Goal: Information Seeking & Learning: Learn about a topic

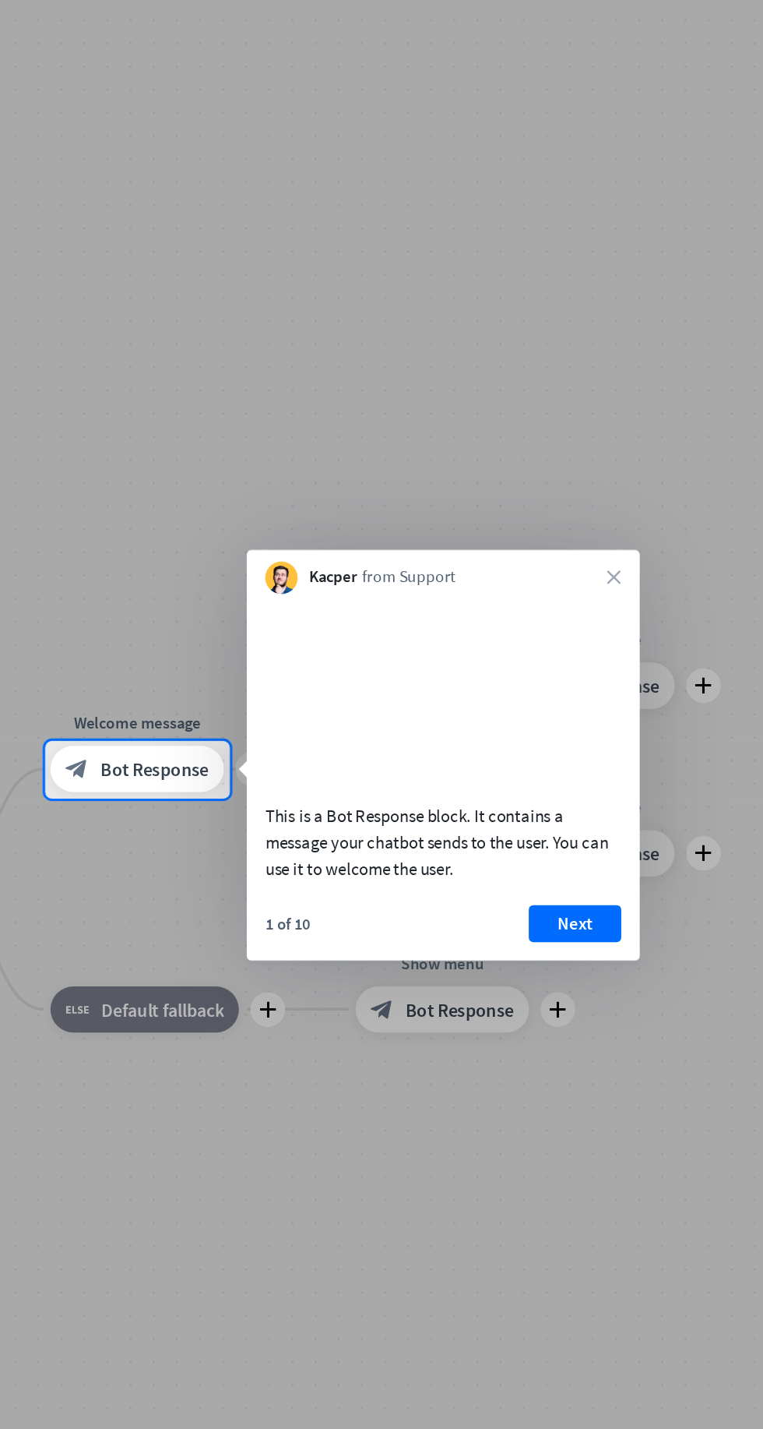
click at [615, 604] on div "Kacper from Support close" at bounding box center [487, 600] width 265 height 30
click at [605, 605] on icon "close" at bounding box center [602, 603] width 9 height 9
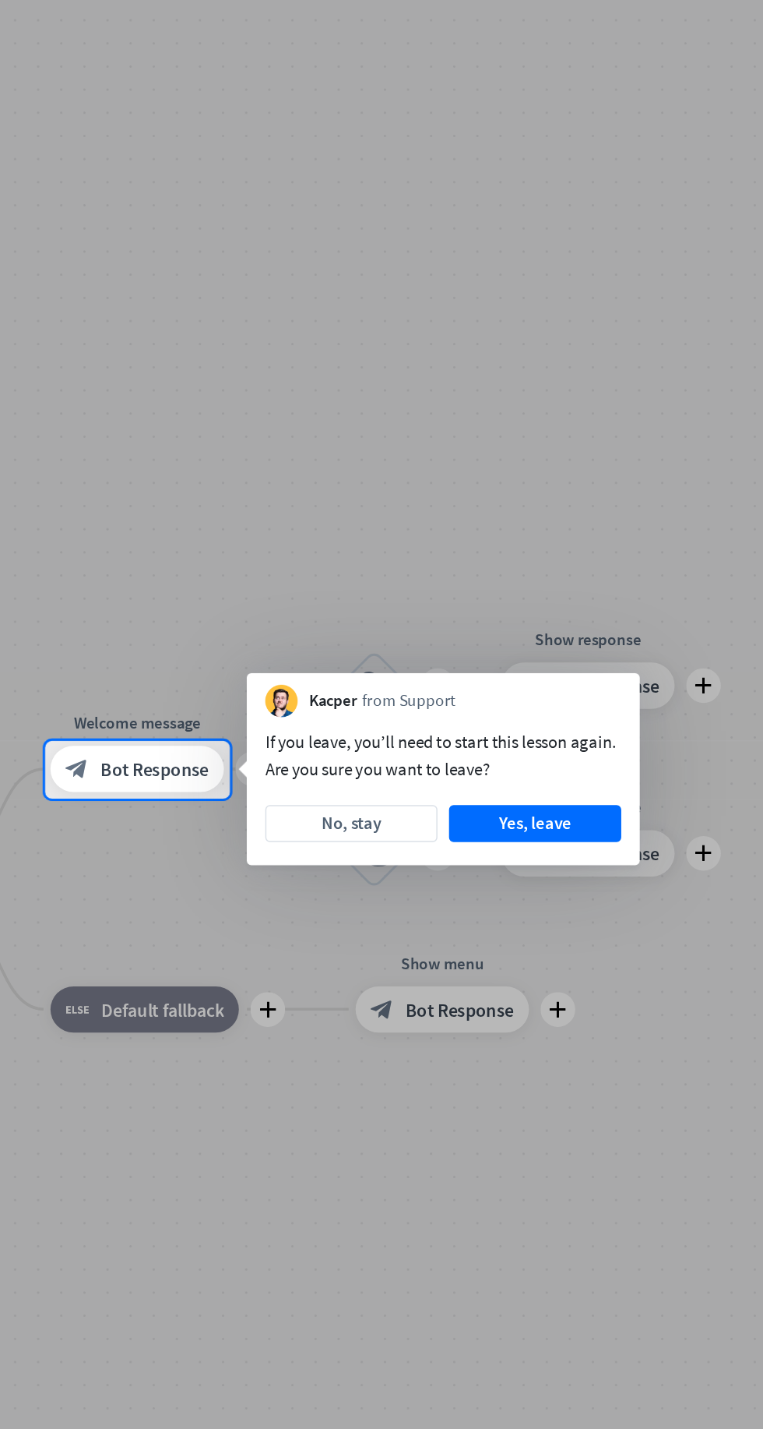
click at [576, 774] on button "Yes, leave" at bounding box center [550, 769] width 116 height 25
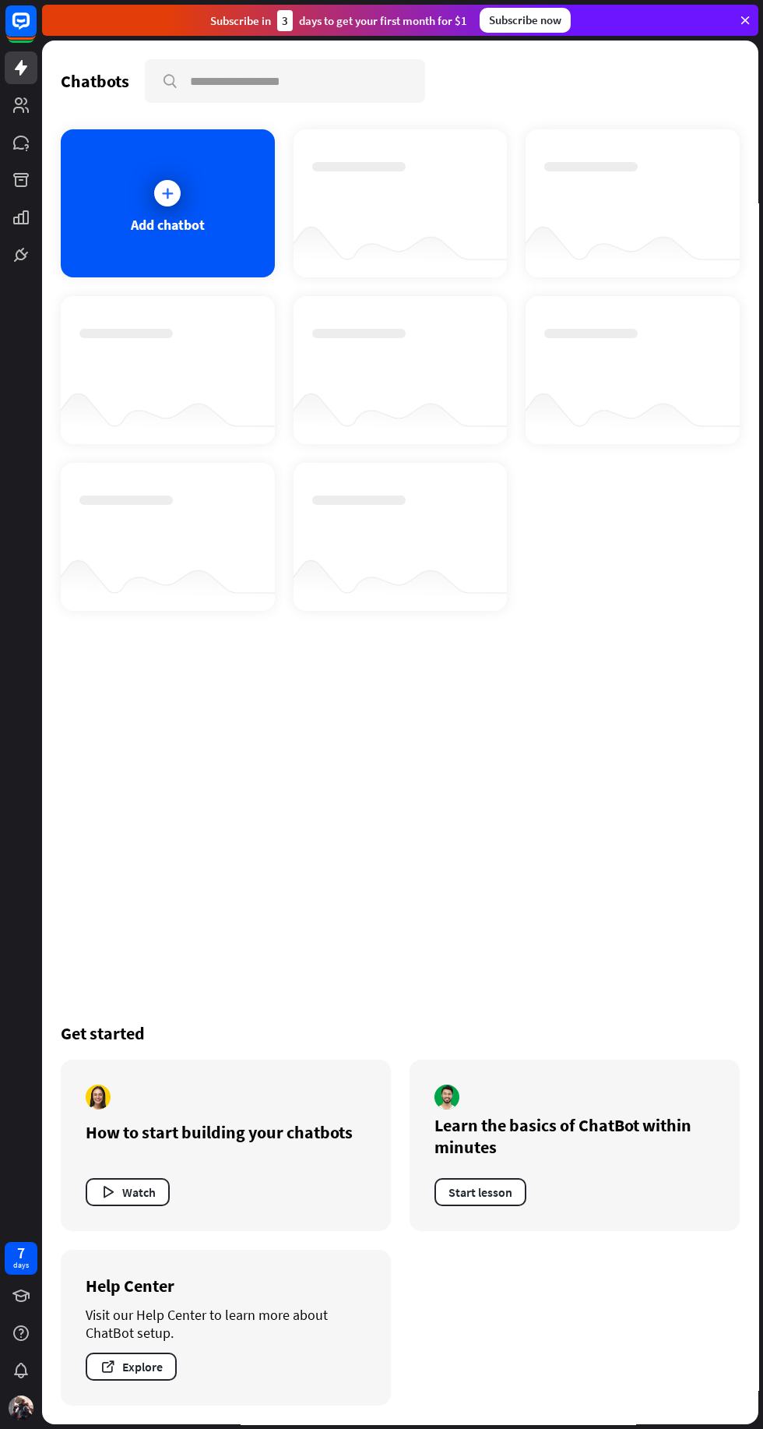
click at [397, 197] on div at bounding box center [400, 189] width 177 height 55
click at [139, 220] on div "Add chatbot" at bounding box center [168, 225] width 74 height 18
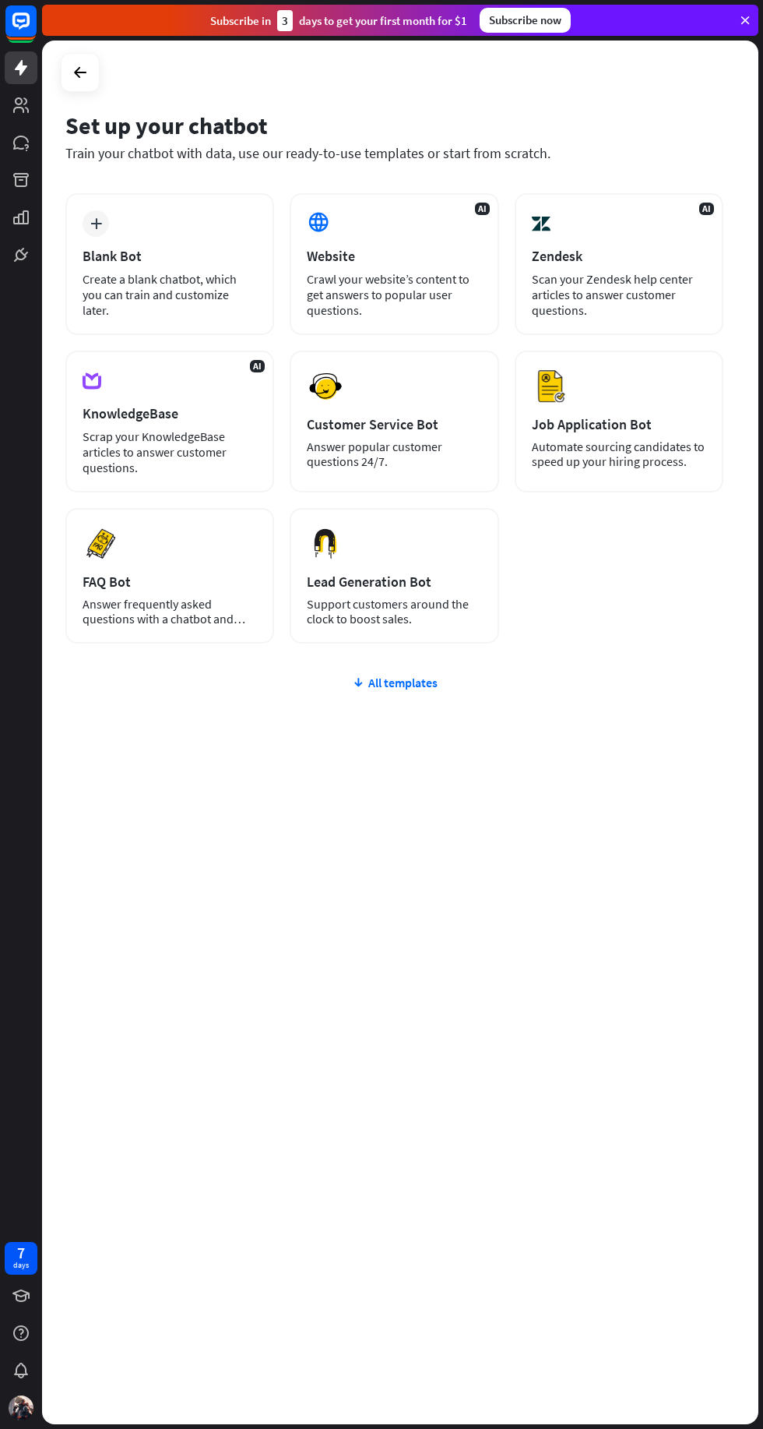
click at [400, 424] on div "Customer Service Bot" at bounding box center [394, 424] width 175 height 18
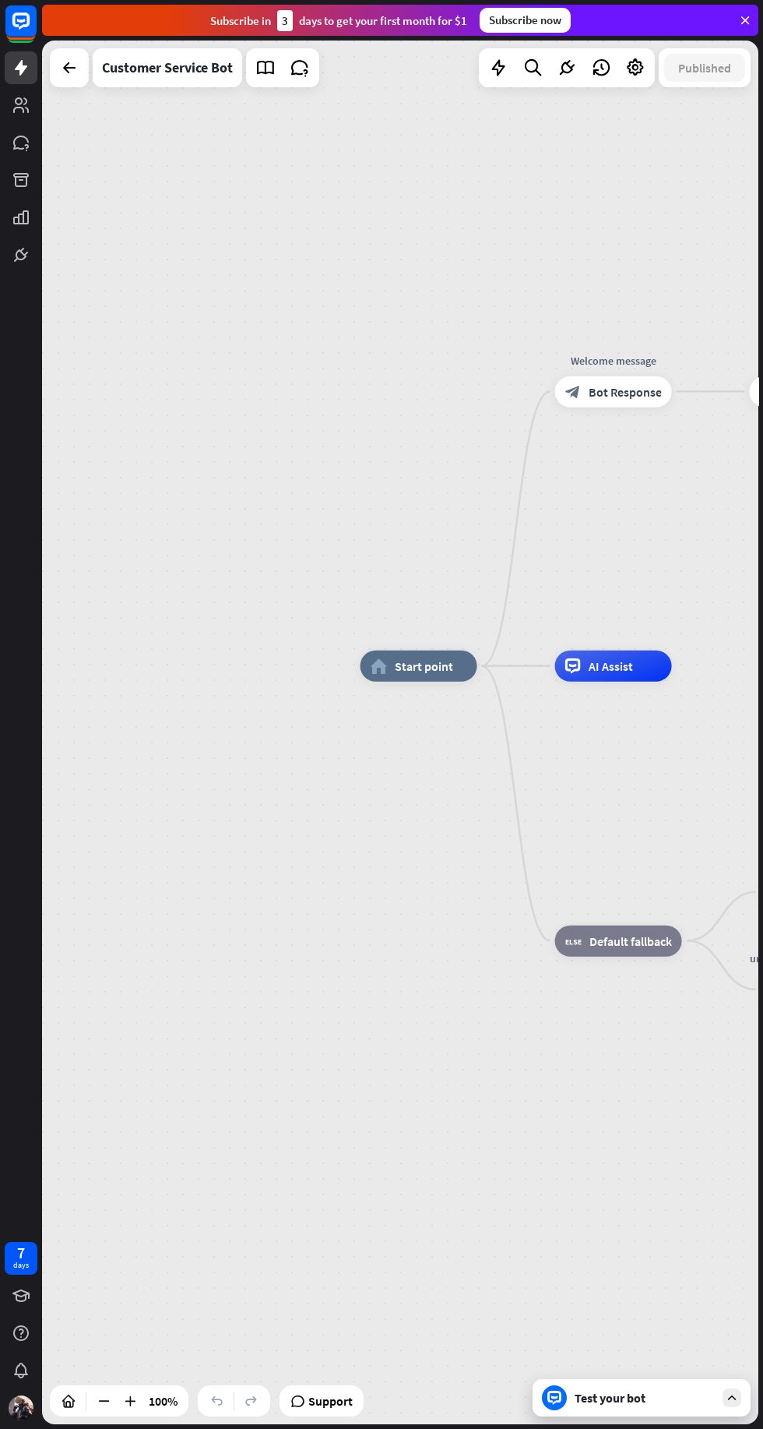
click at [0, 0] on icon at bounding box center [0, 0] width 0 height 0
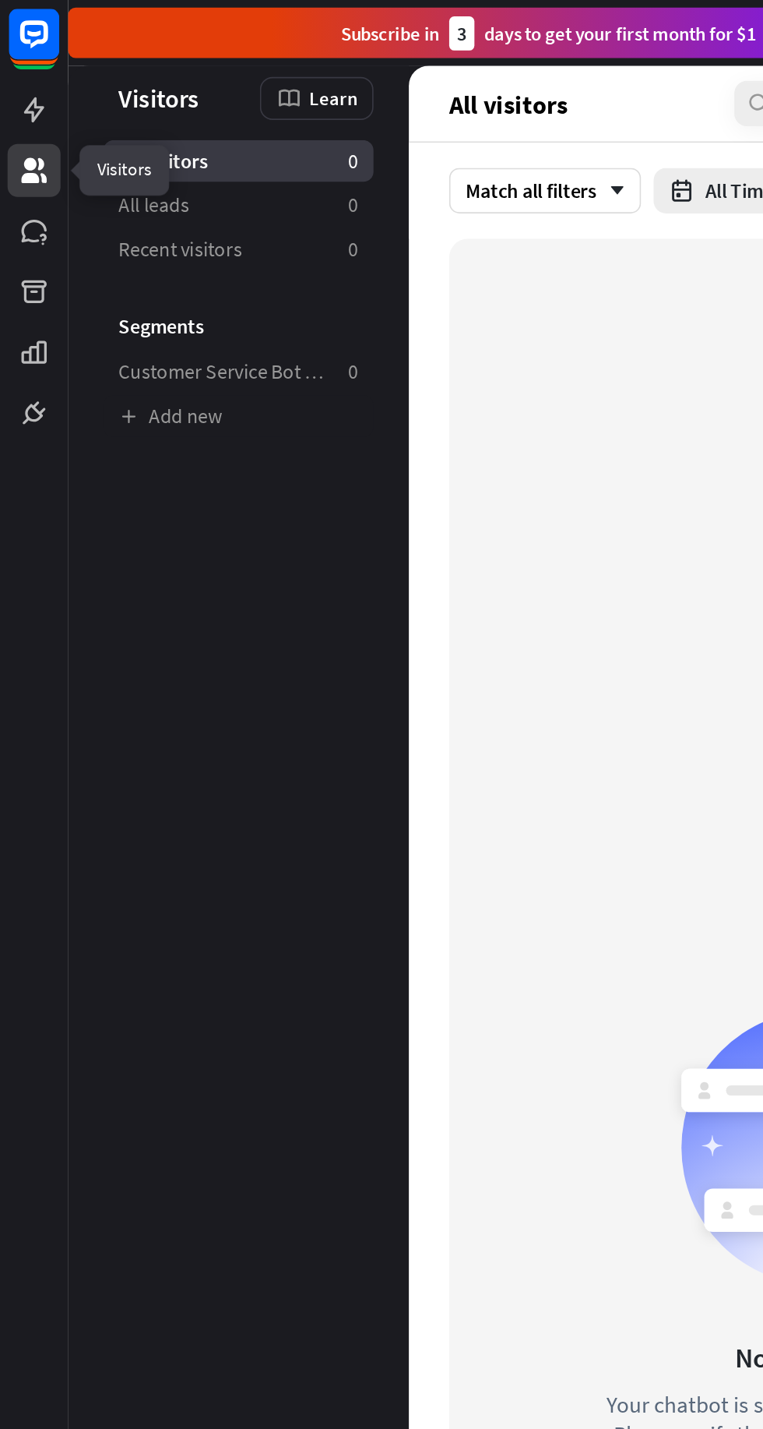
click at [200, 682] on aside "Let's check how to collect and manage your visitors in [GEOGRAPHIC_DATA]. Visit…" at bounding box center [147, 733] width 210 height 1384
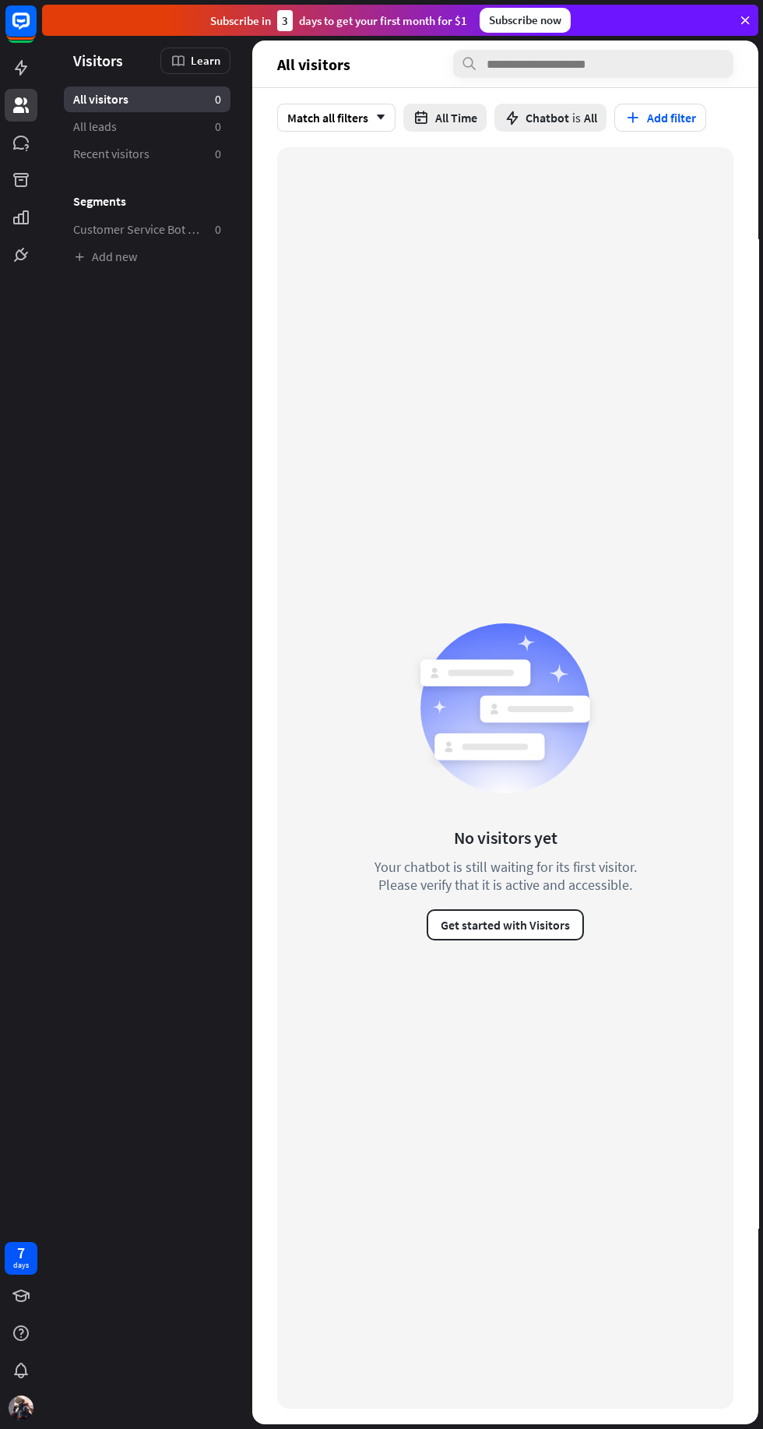
click at [0, 0] on icon at bounding box center [0, 0] width 0 height 0
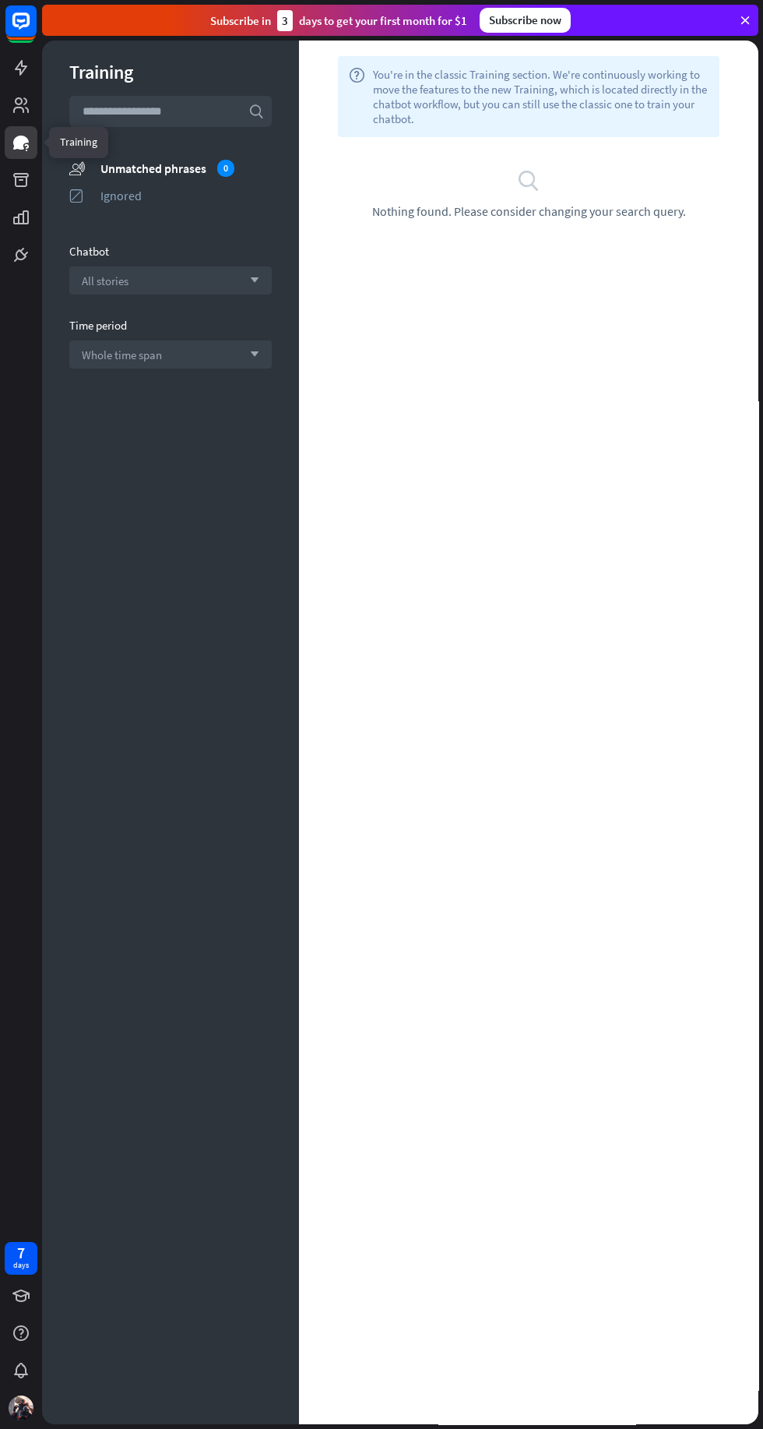
click at [586, 203] on span "Nothing found. Please consider changing your search query." at bounding box center [529, 211] width 314 height 16
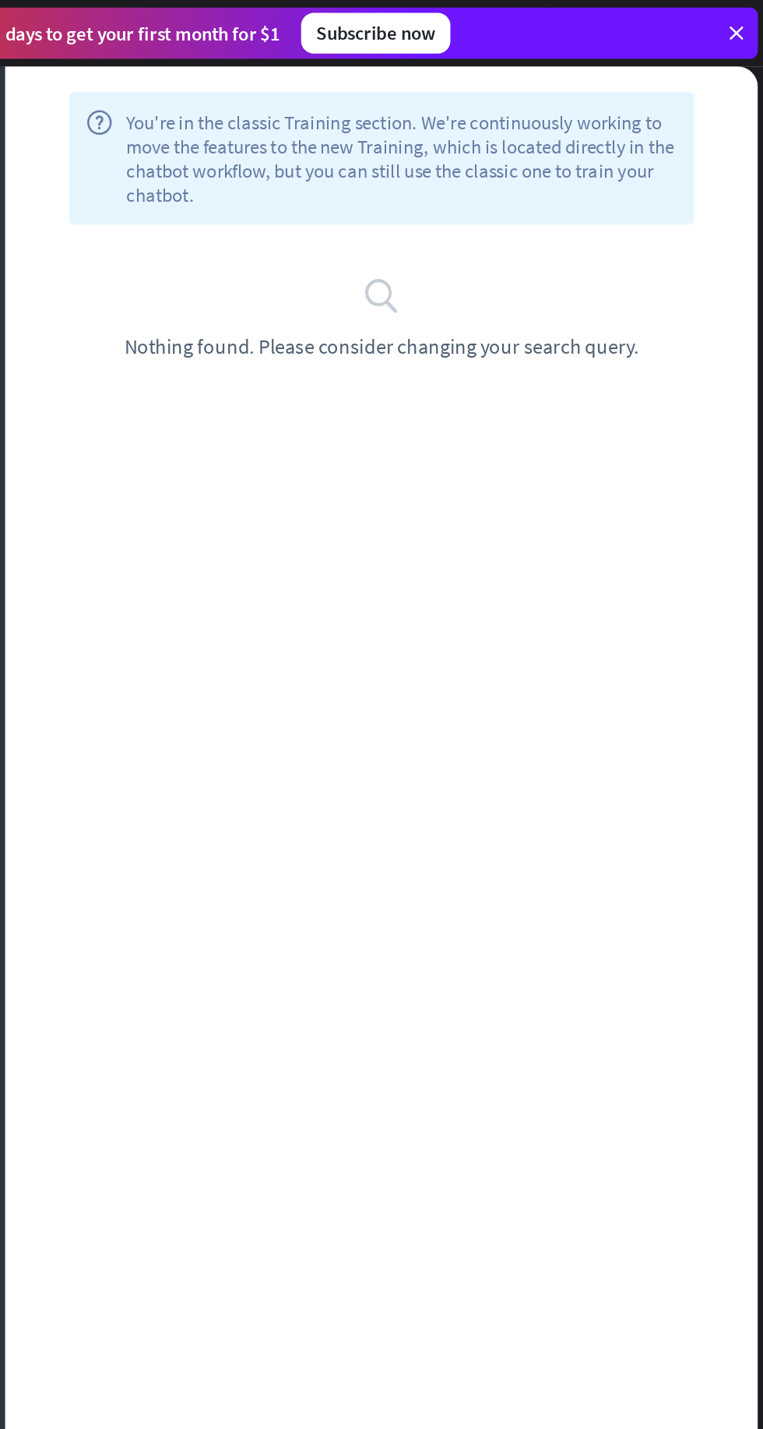
click at [606, 193] on div "search Nothing found. Please consider changing your search query." at bounding box center [529, 193] width 413 height 51
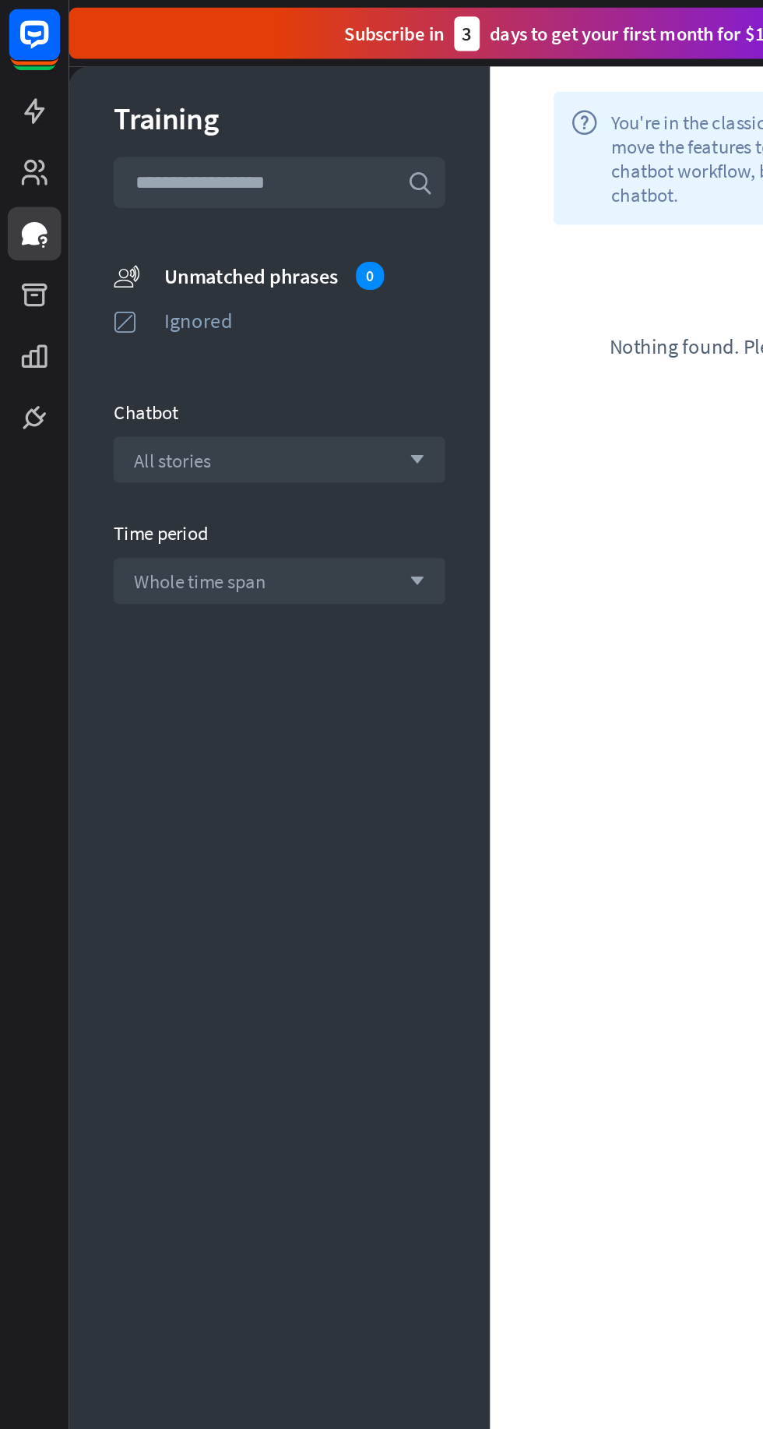
click at [229, 294] on div "All stories arrow_down" at bounding box center [170, 280] width 203 height 28
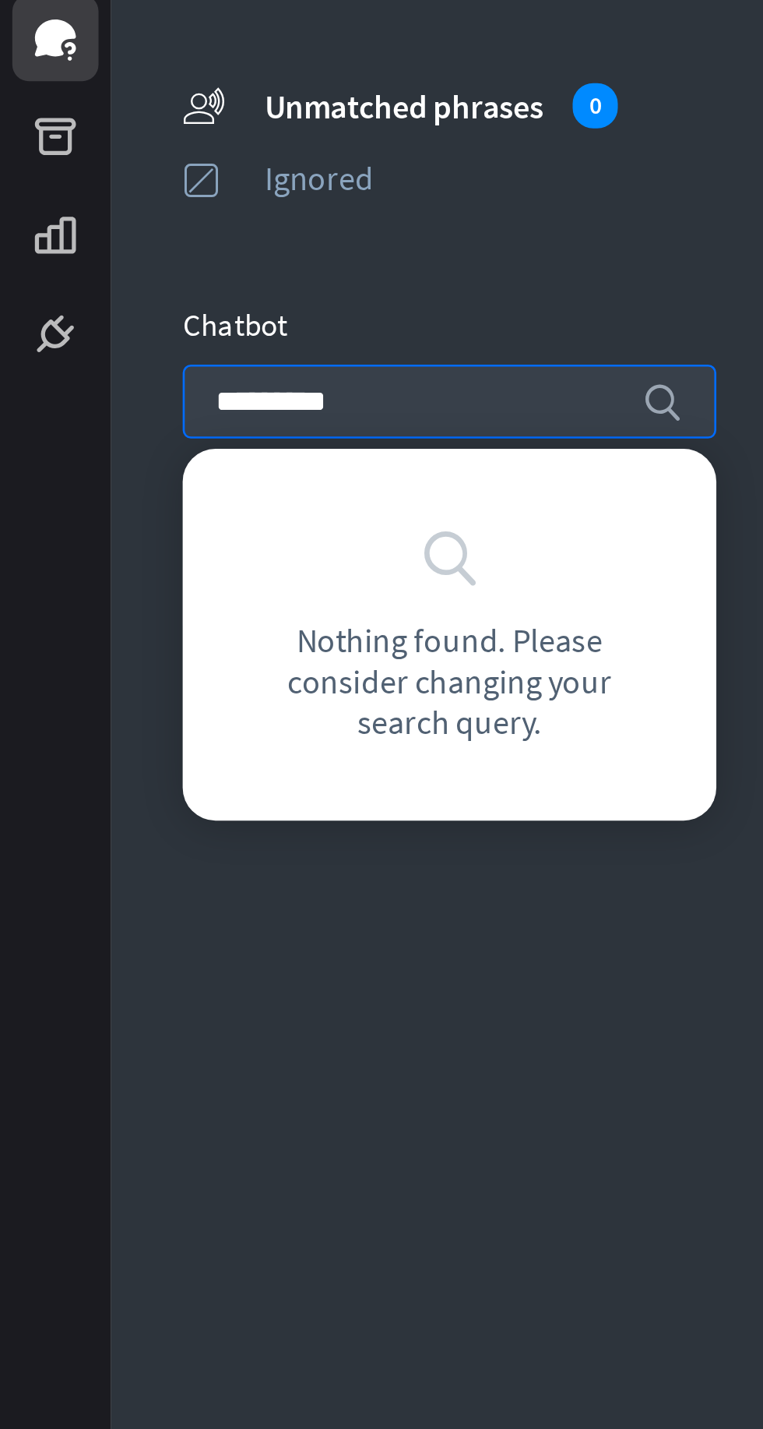
type input "********"
click at [249, 277] on icon "search" at bounding box center [252, 281] width 16 height 16
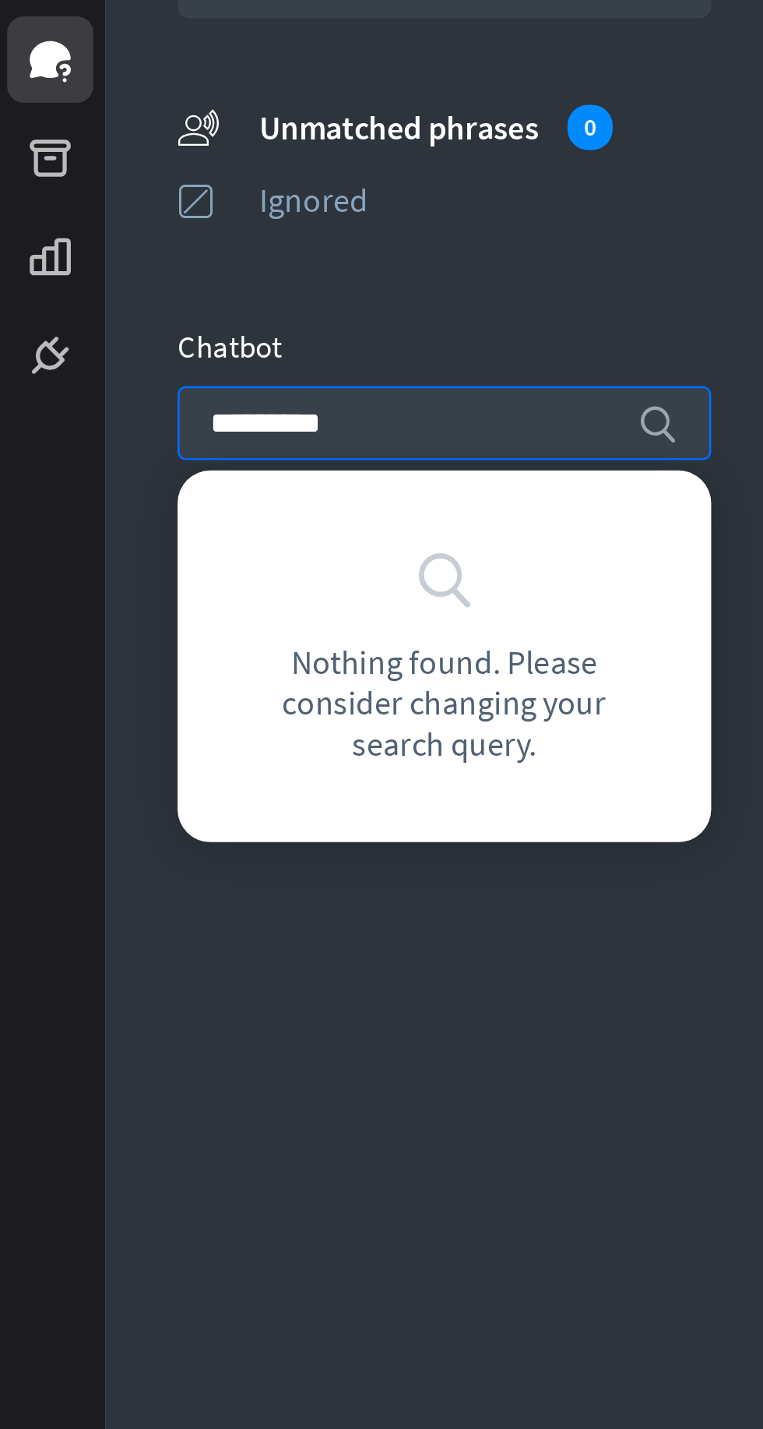
click at [188, 498] on div "Training search unmatched_phrases Unmatched phrases 0 ignored Ignored Chatbot *…" at bounding box center [170, 733] width 257 height 1384
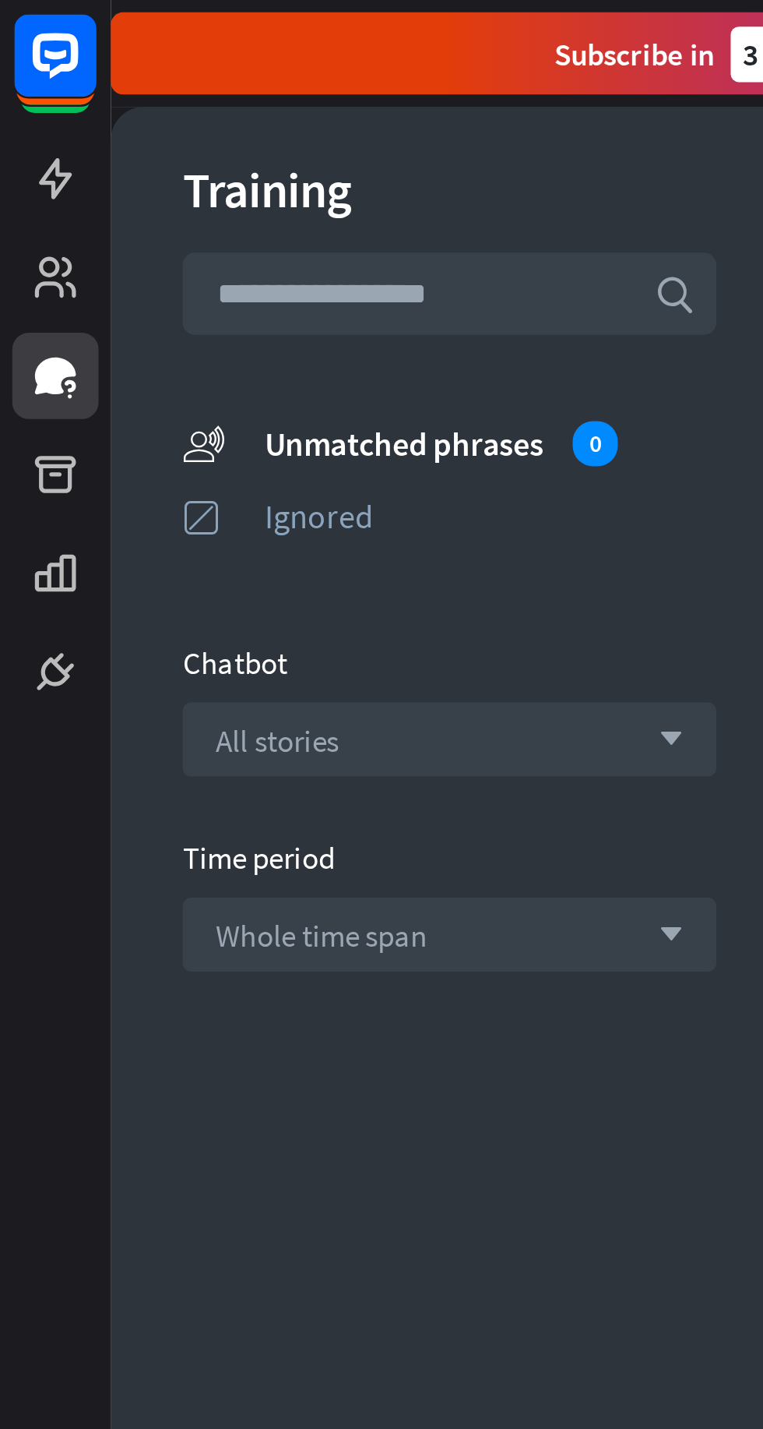
click at [26, 8] on rect at bounding box center [20, 20] width 31 height 31
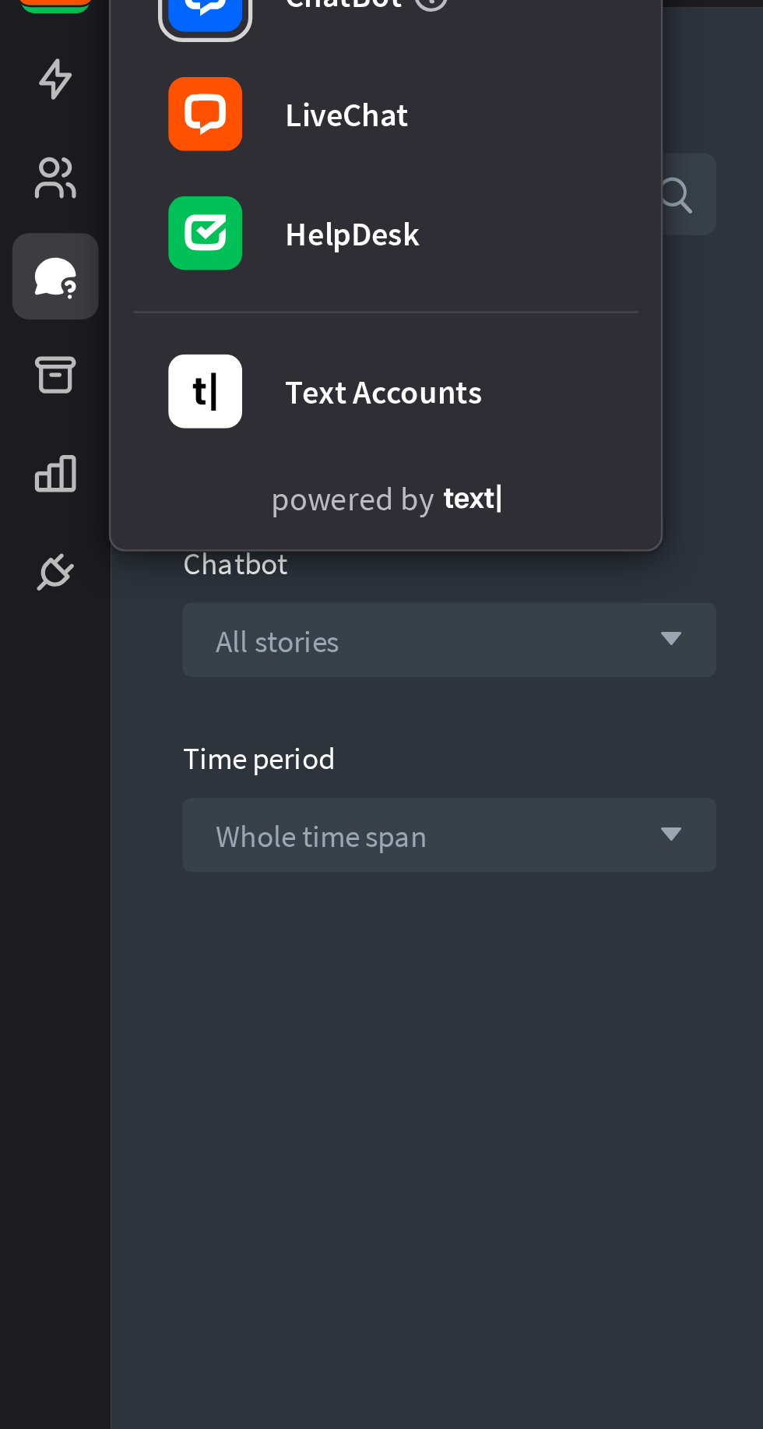
click at [0, 0] on icon at bounding box center [0, 0] width 0 height 0
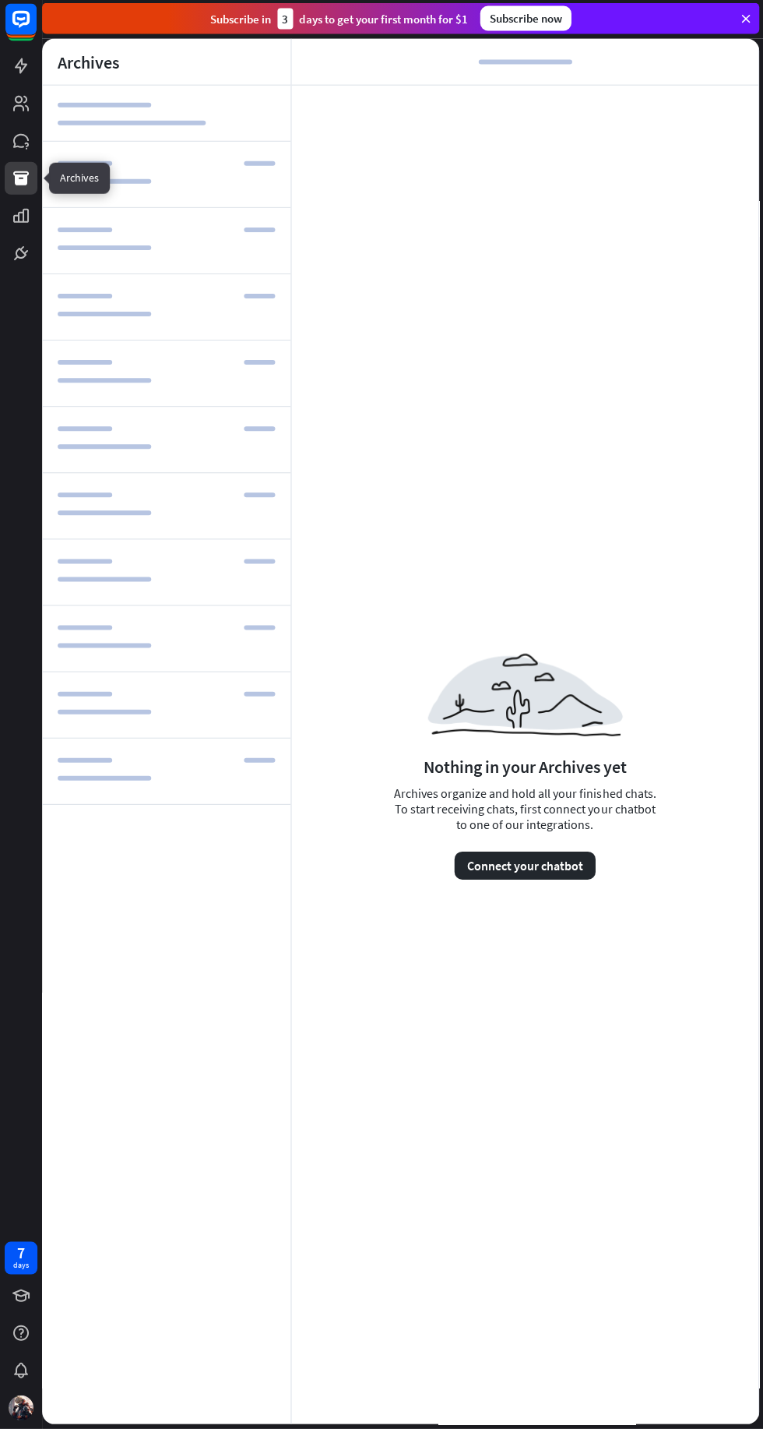
click at [0, 0] on icon at bounding box center [0, 0] width 0 height 0
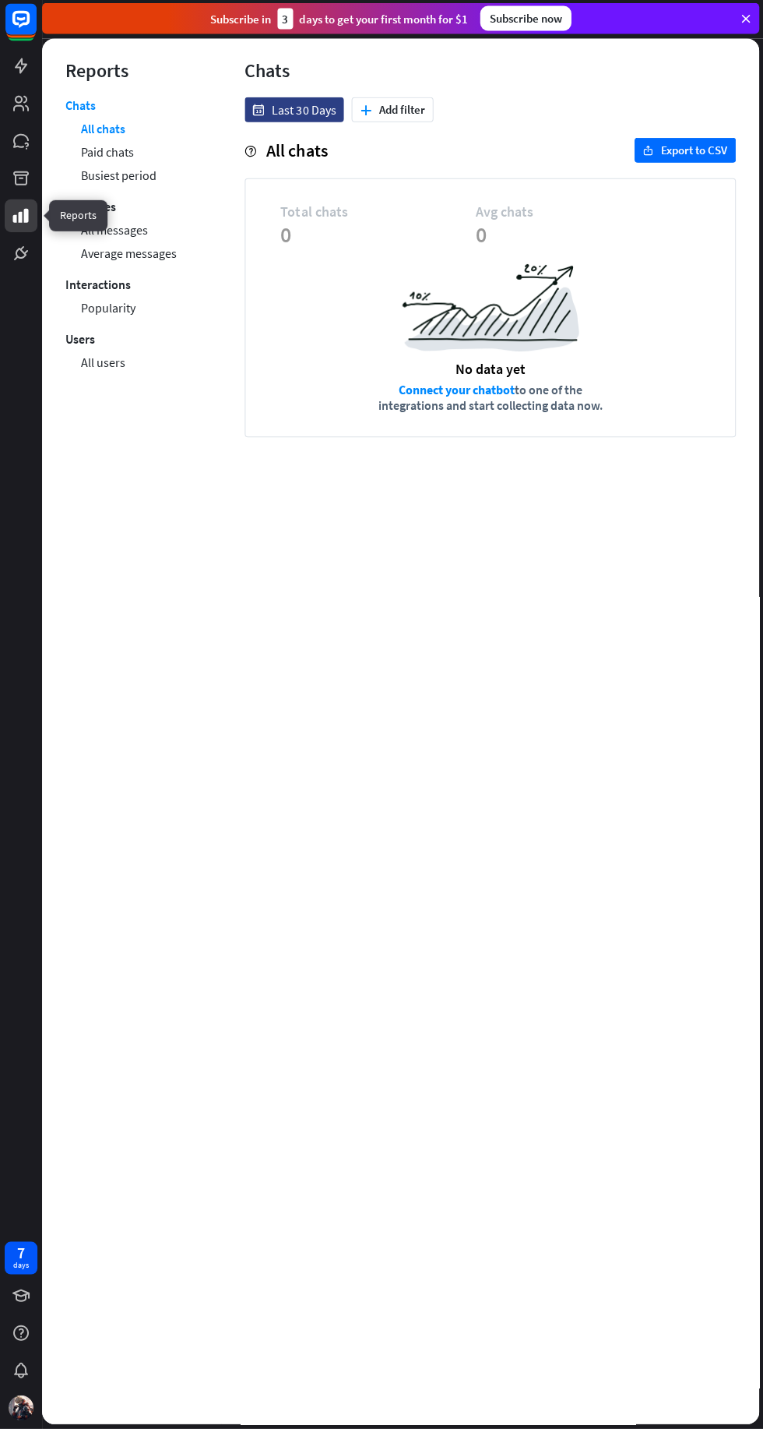
click at [30, 255] on link at bounding box center [21, 254] width 33 height 33
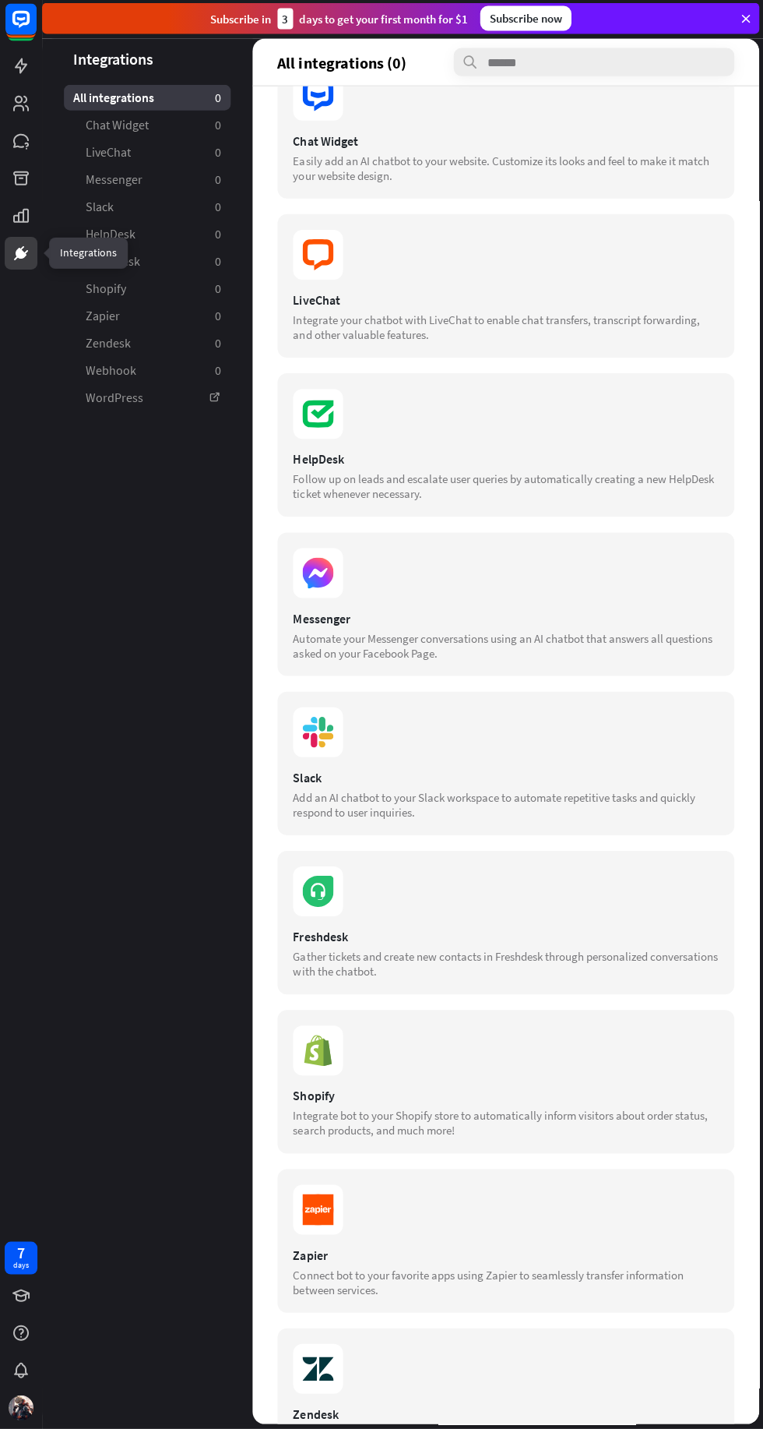
scroll to position [55, 0]
click at [628, 720] on section at bounding box center [505, 735] width 425 height 50
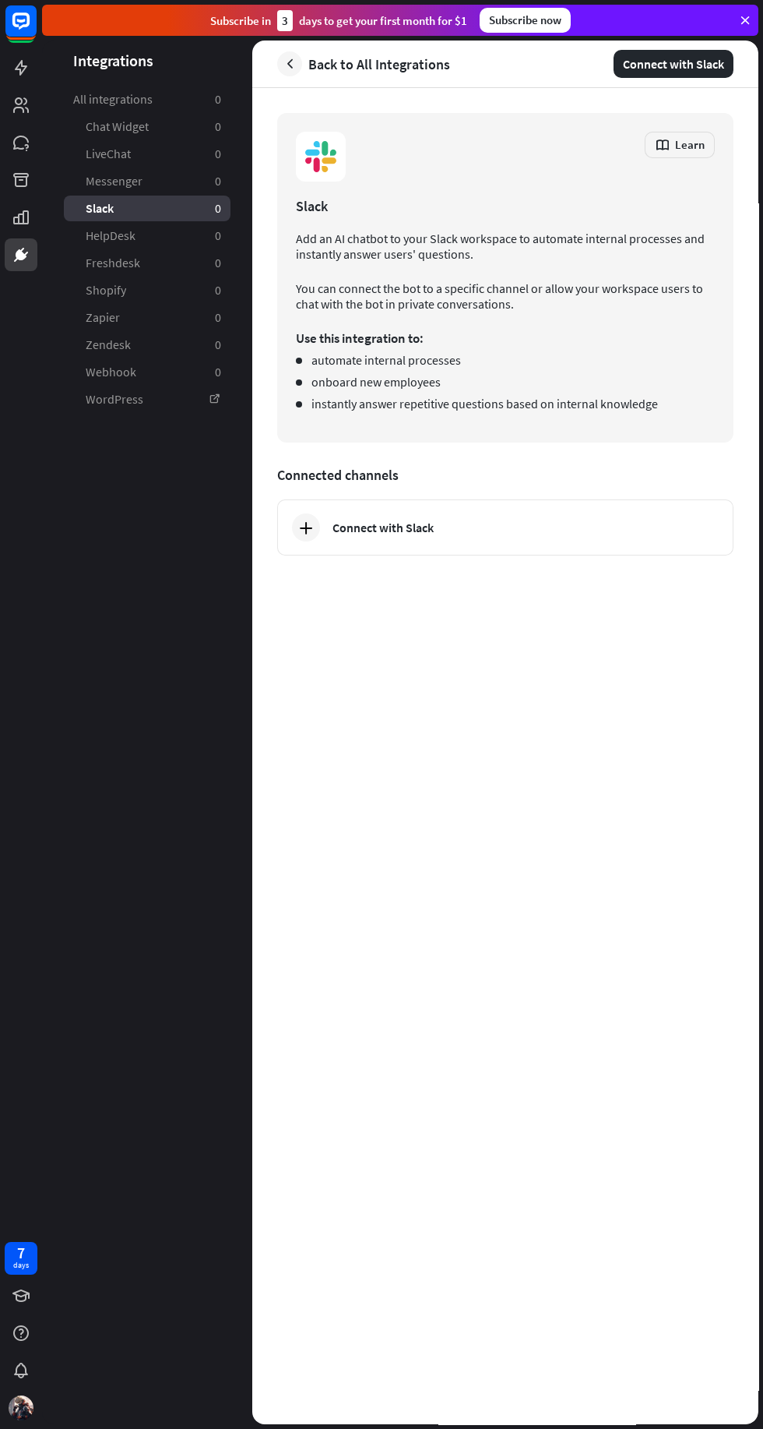
click at [192, 256] on link "Freshdesk 0" at bounding box center [147, 263] width 167 height 26
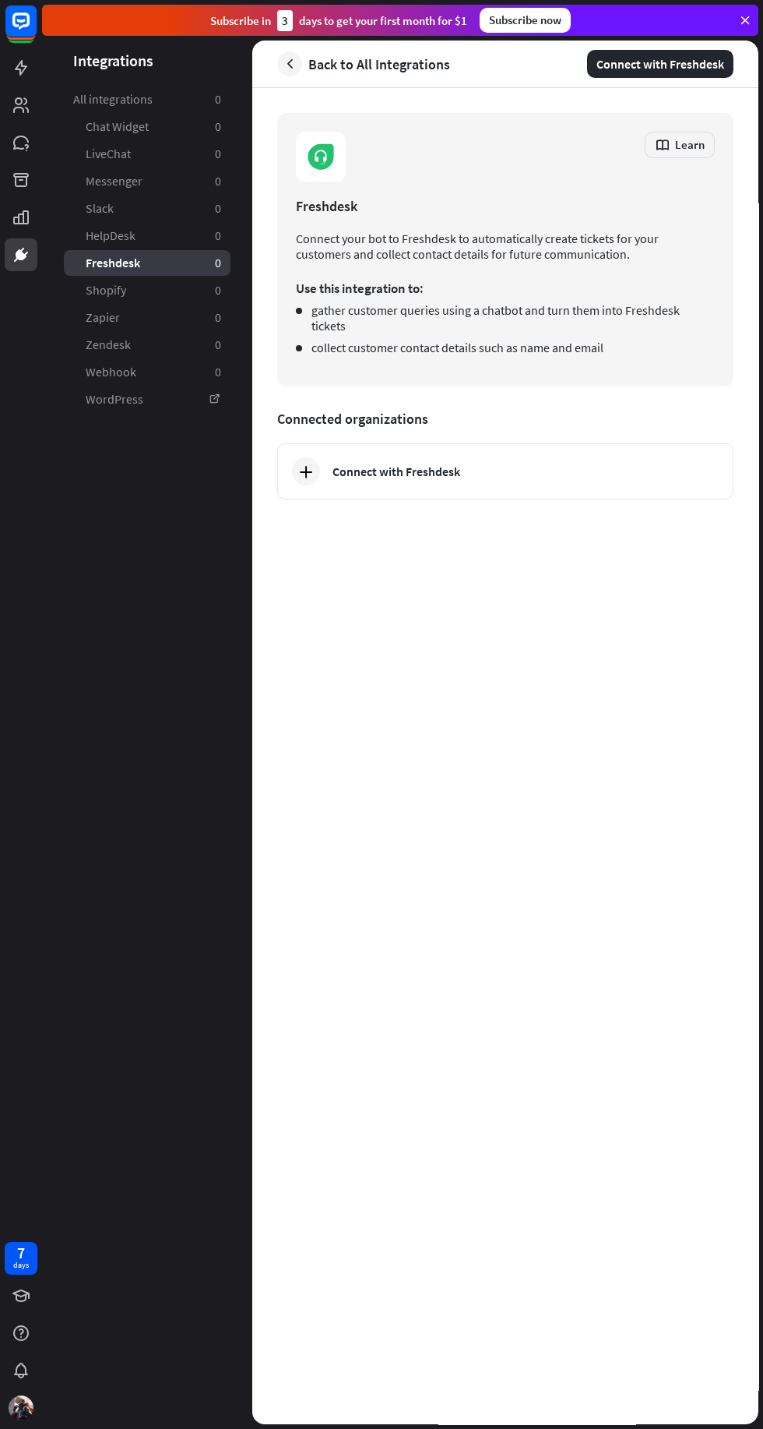
click at [0, 0] on icon at bounding box center [0, 0] width 0 height 0
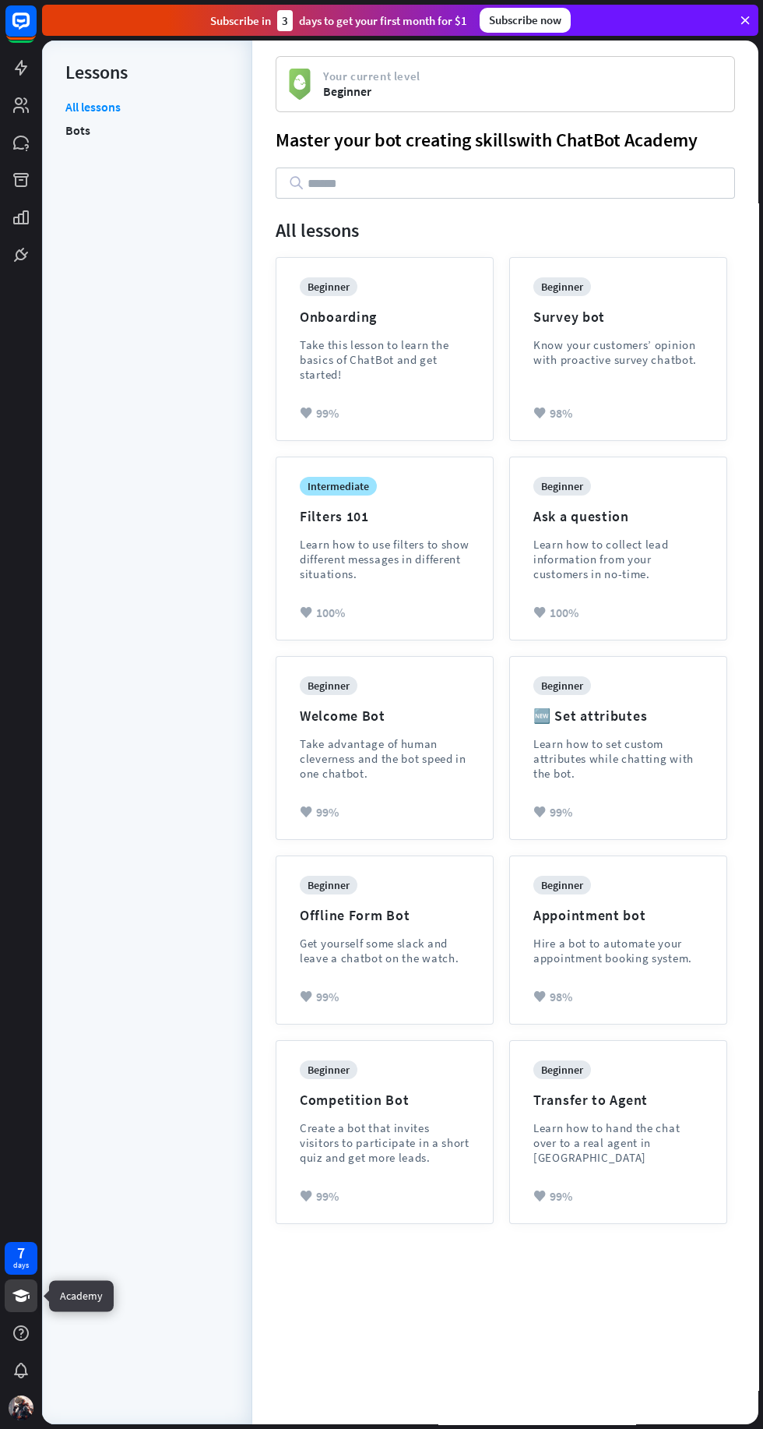
click at [0, 0] on icon at bounding box center [0, 0] width 0 height 0
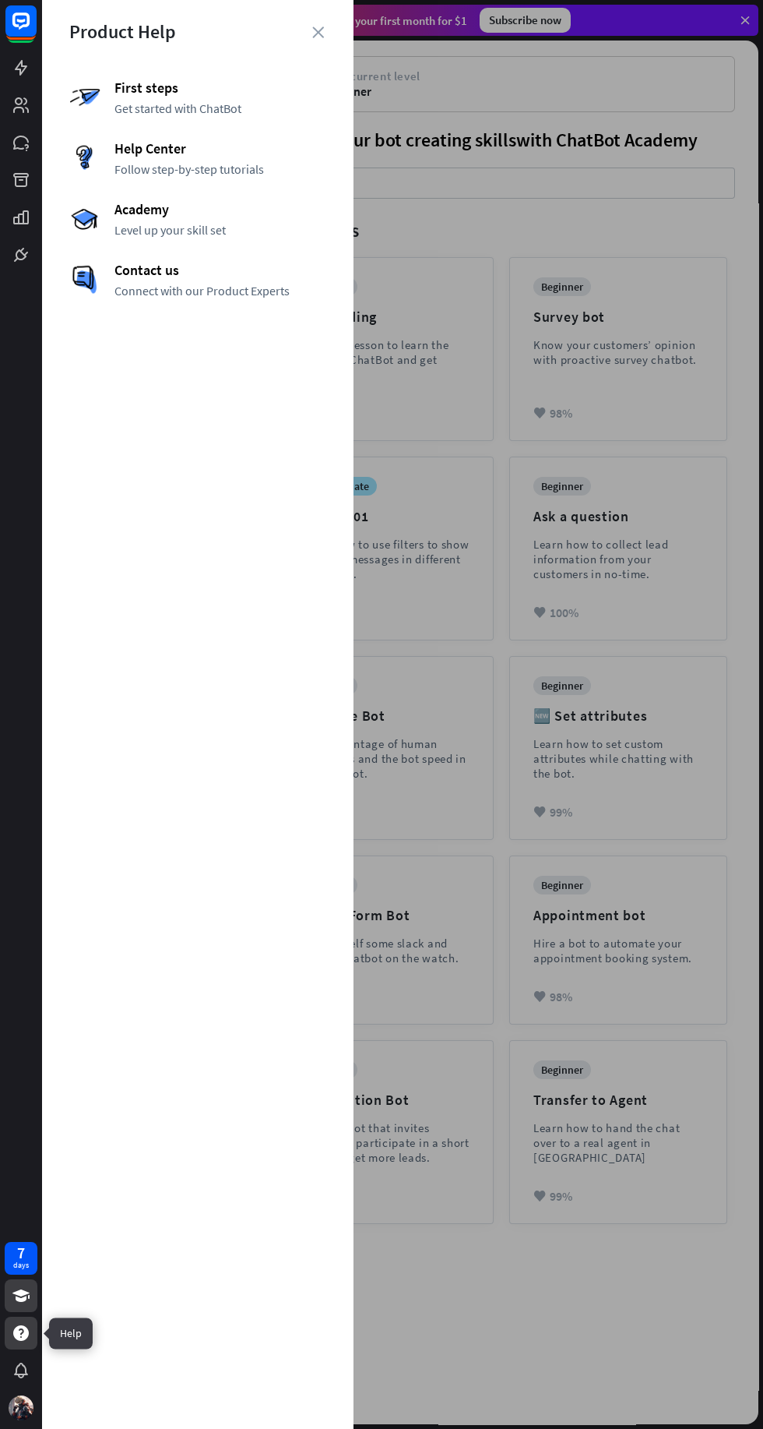
click at [0, 0] on icon at bounding box center [0, 0] width 0 height 0
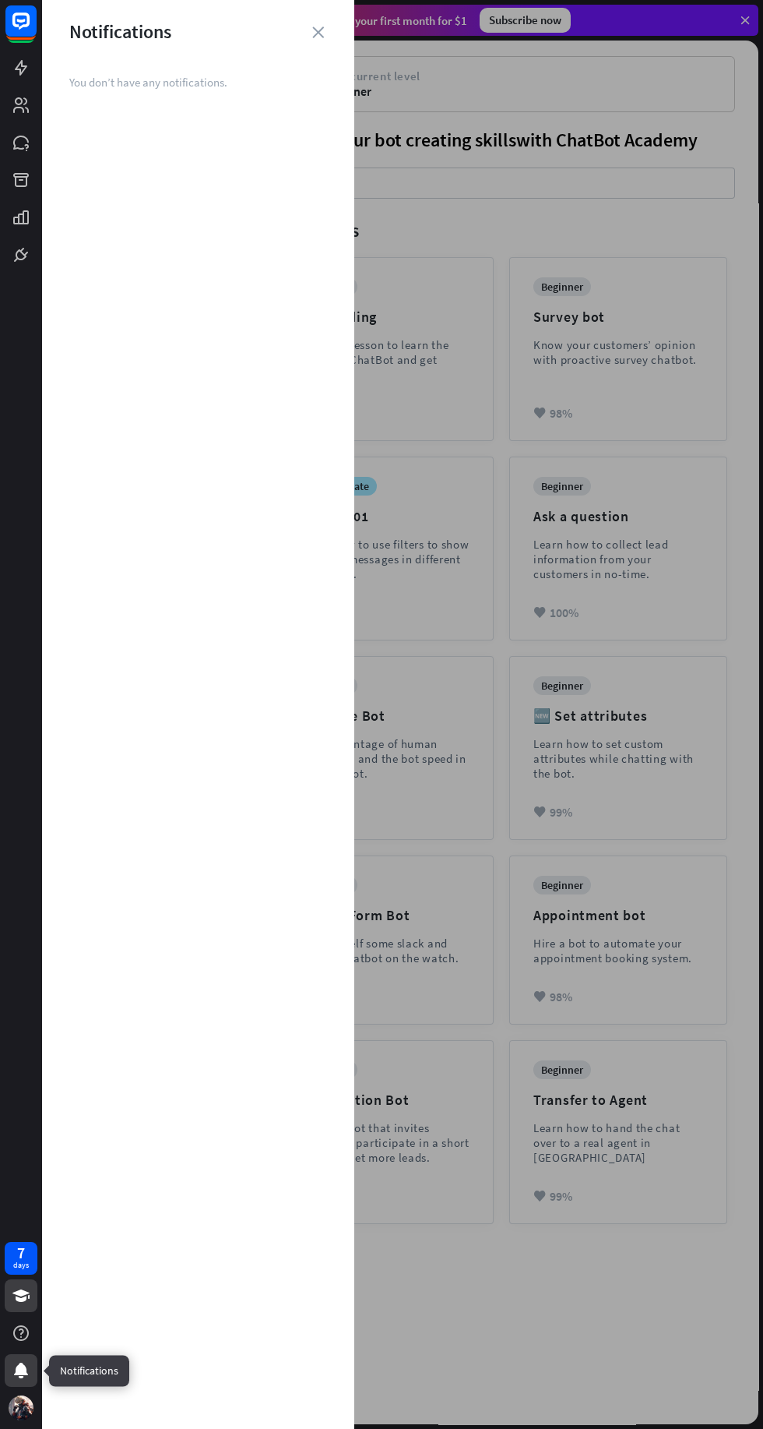
click at [32, 1412] on img at bounding box center [21, 1407] width 25 height 25
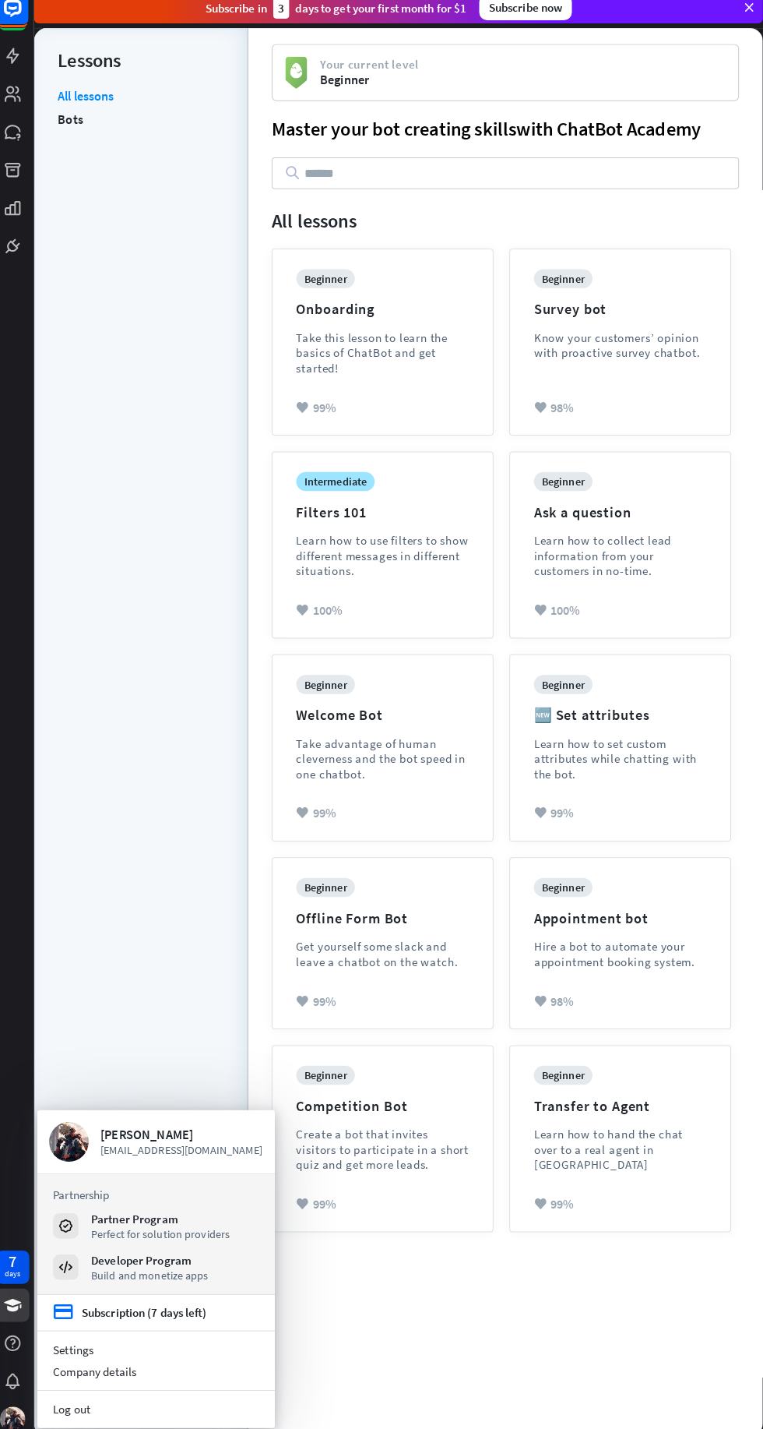
click at [207, 1004] on div "All lessons Bots" at bounding box center [147, 754] width 164 height 1310
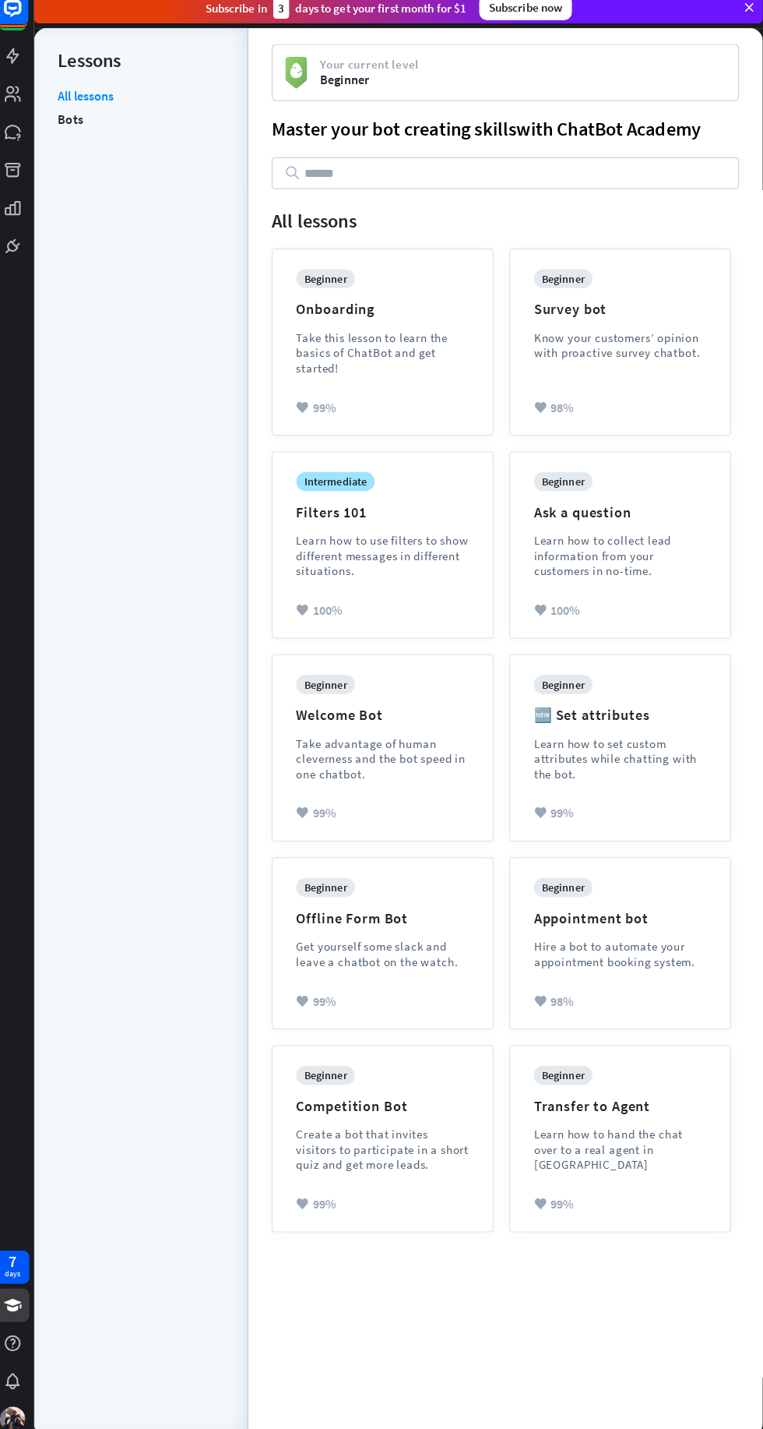
click at [219, 639] on div "All lessons Bots" at bounding box center [147, 754] width 164 height 1310
